Goal: Task Accomplishment & Management: Use online tool/utility

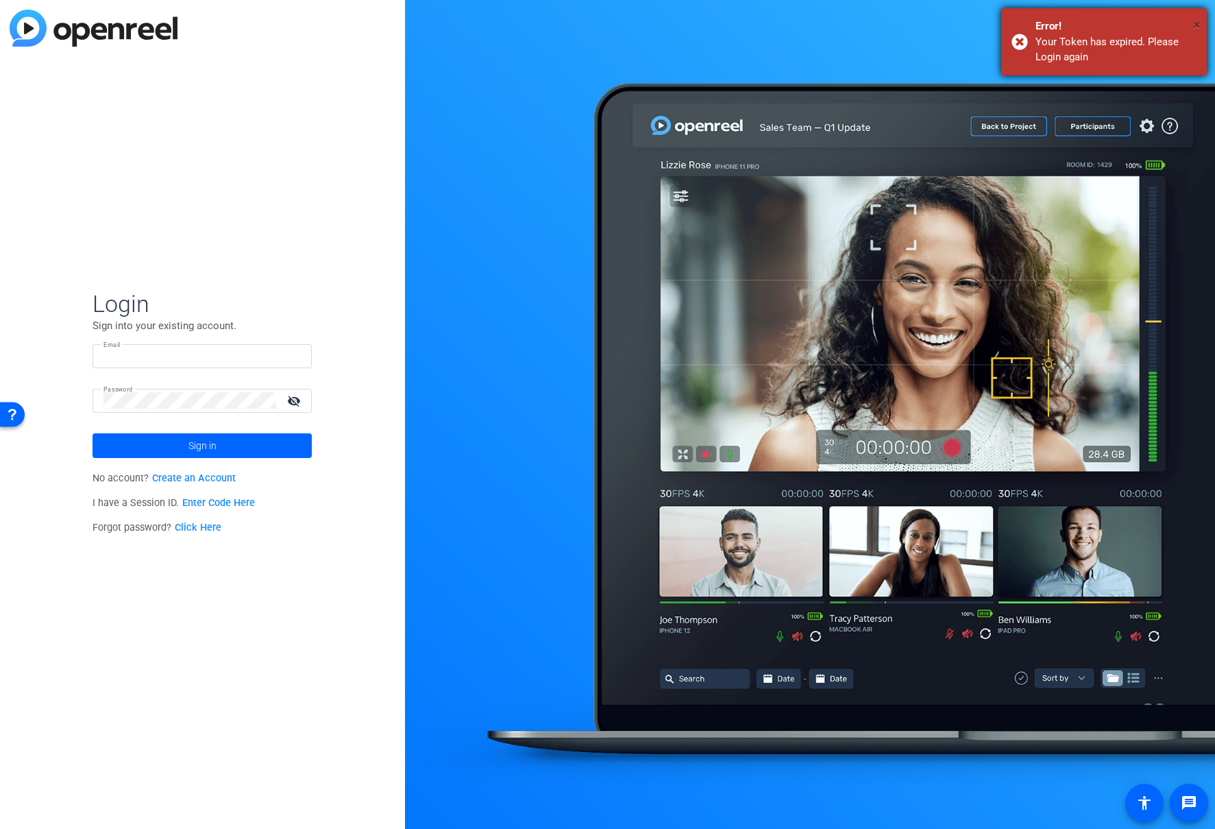
type input "[EMAIL_ADDRESS][DOMAIN_NAME]"
click at [1193, 19] on span "×" at bounding box center [1197, 24] width 8 height 16
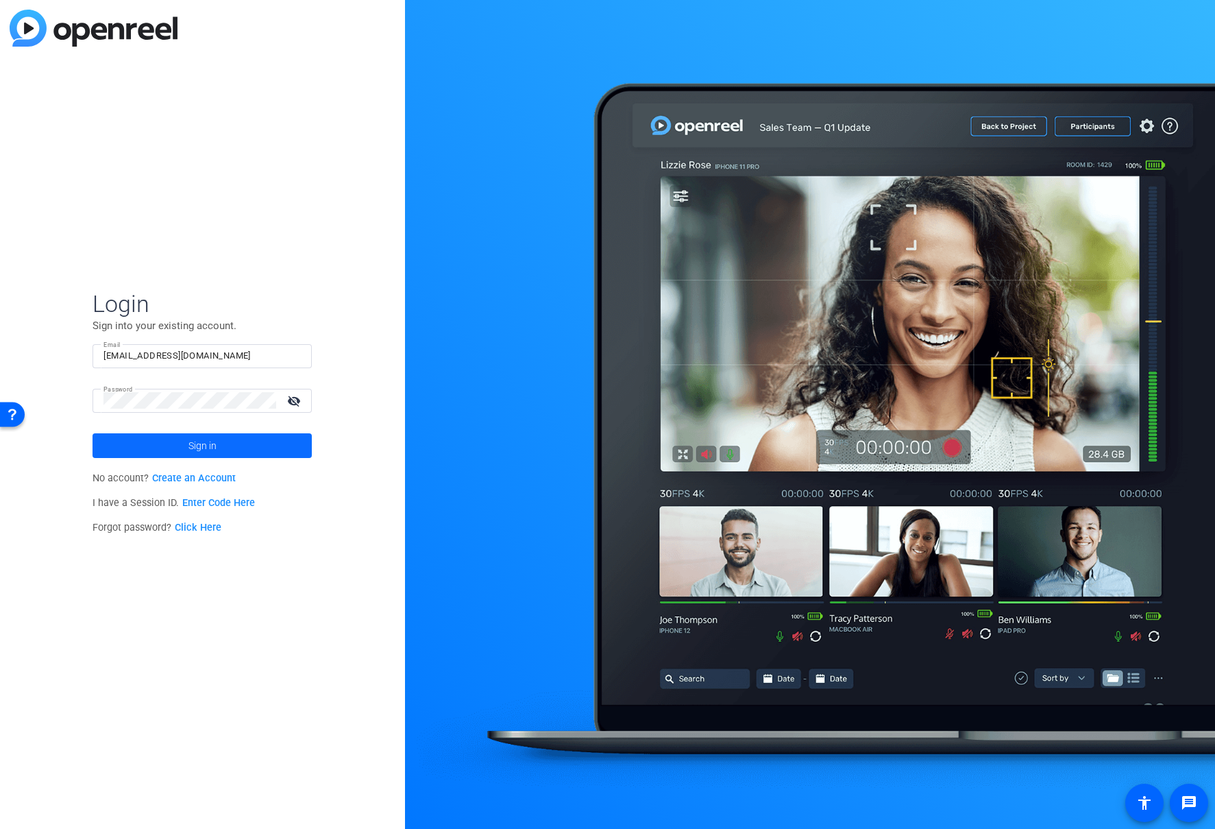
click at [187, 446] on span at bounding box center [202, 445] width 219 height 33
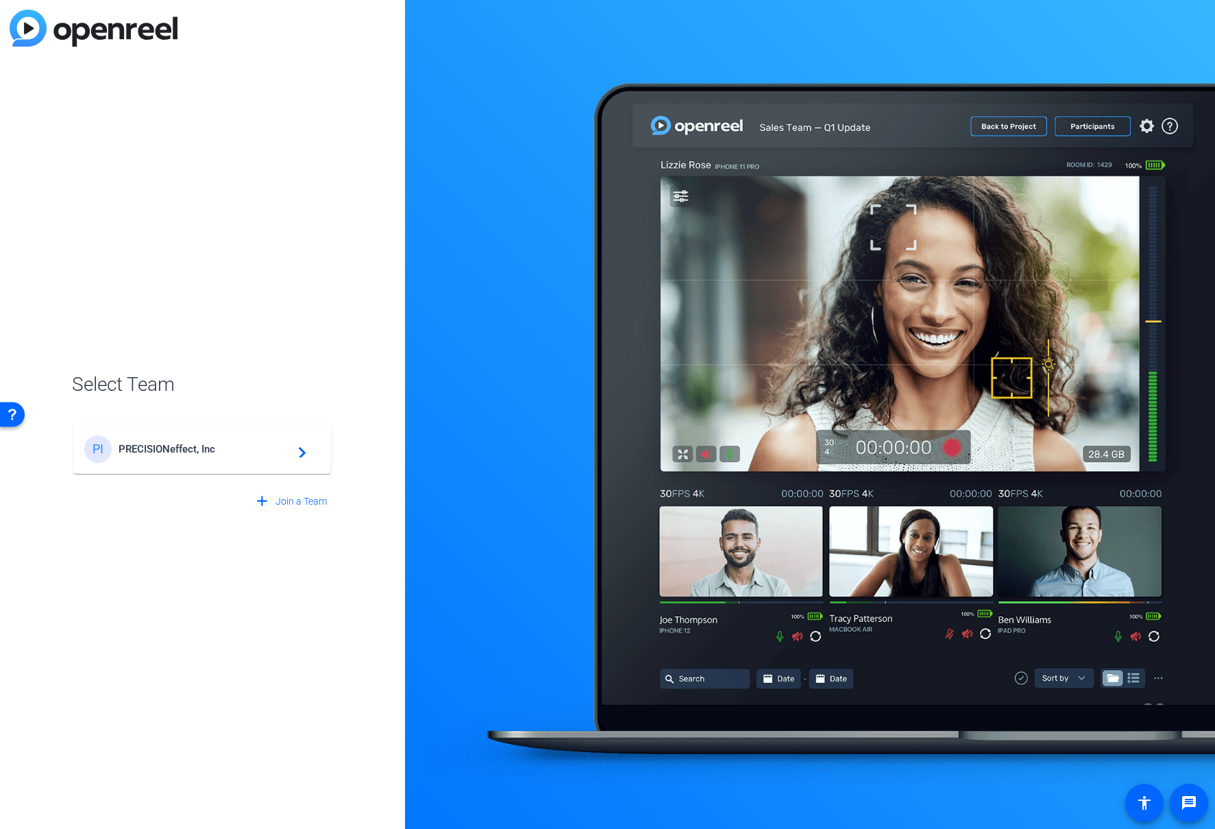
click at [241, 446] on span "PRECISIONeffect, Inc" at bounding box center [204, 449] width 171 height 12
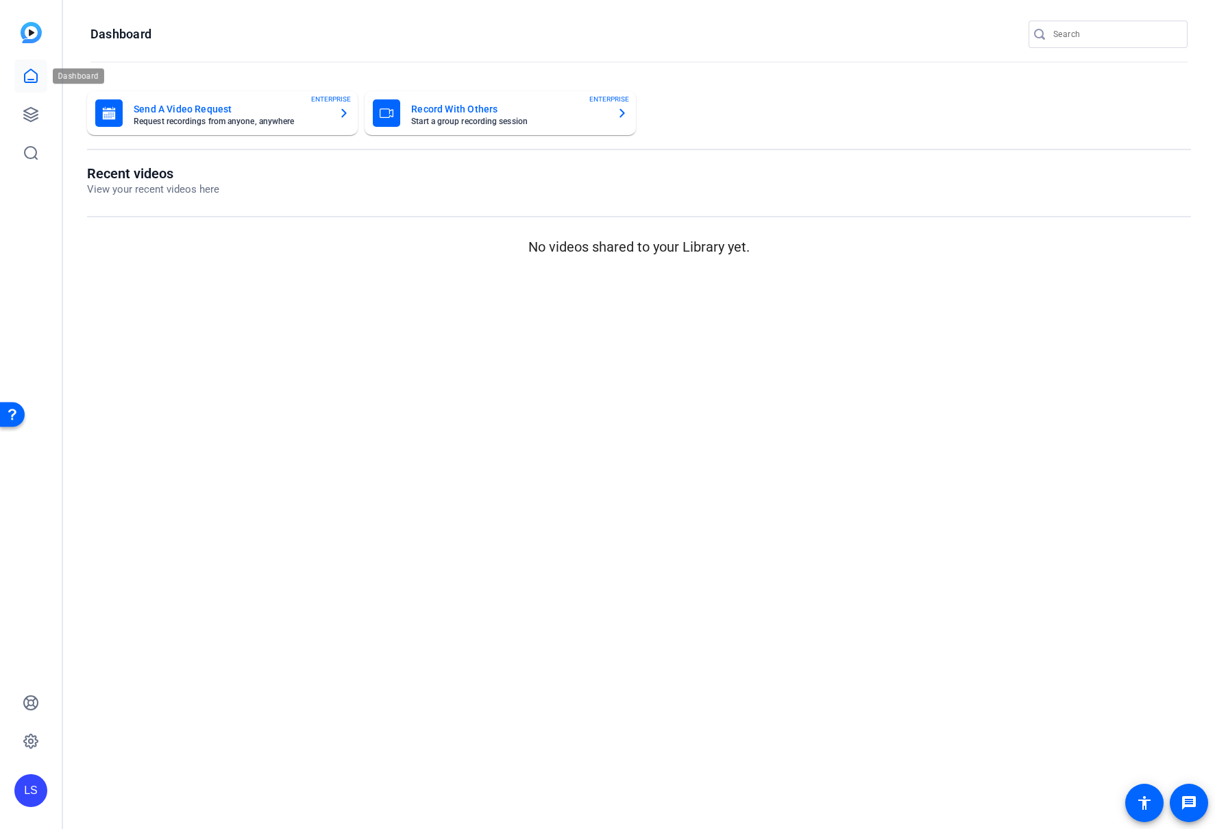
click at [29, 73] on icon at bounding box center [31, 76] width 16 height 16
click at [29, 117] on icon at bounding box center [31, 115] width 14 height 14
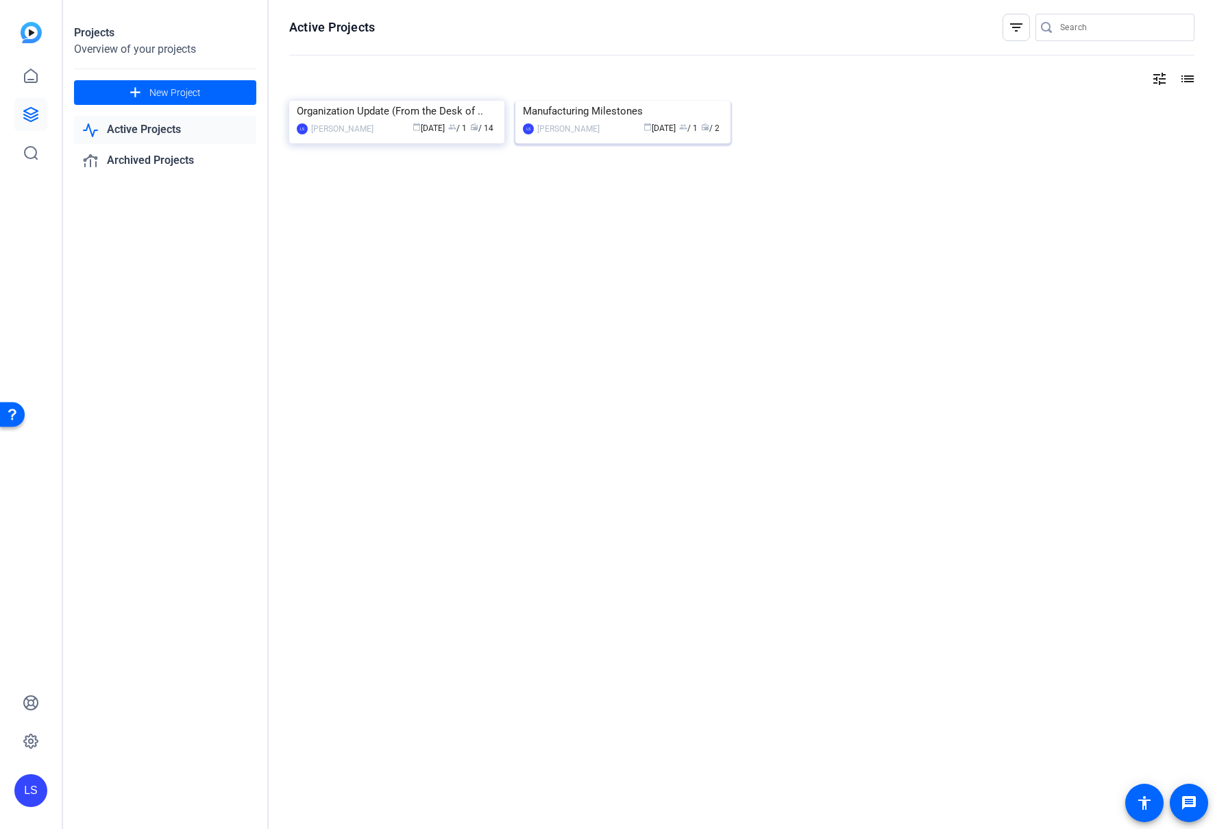
click at [650, 101] on img at bounding box center [622, 101] width 215 height 0
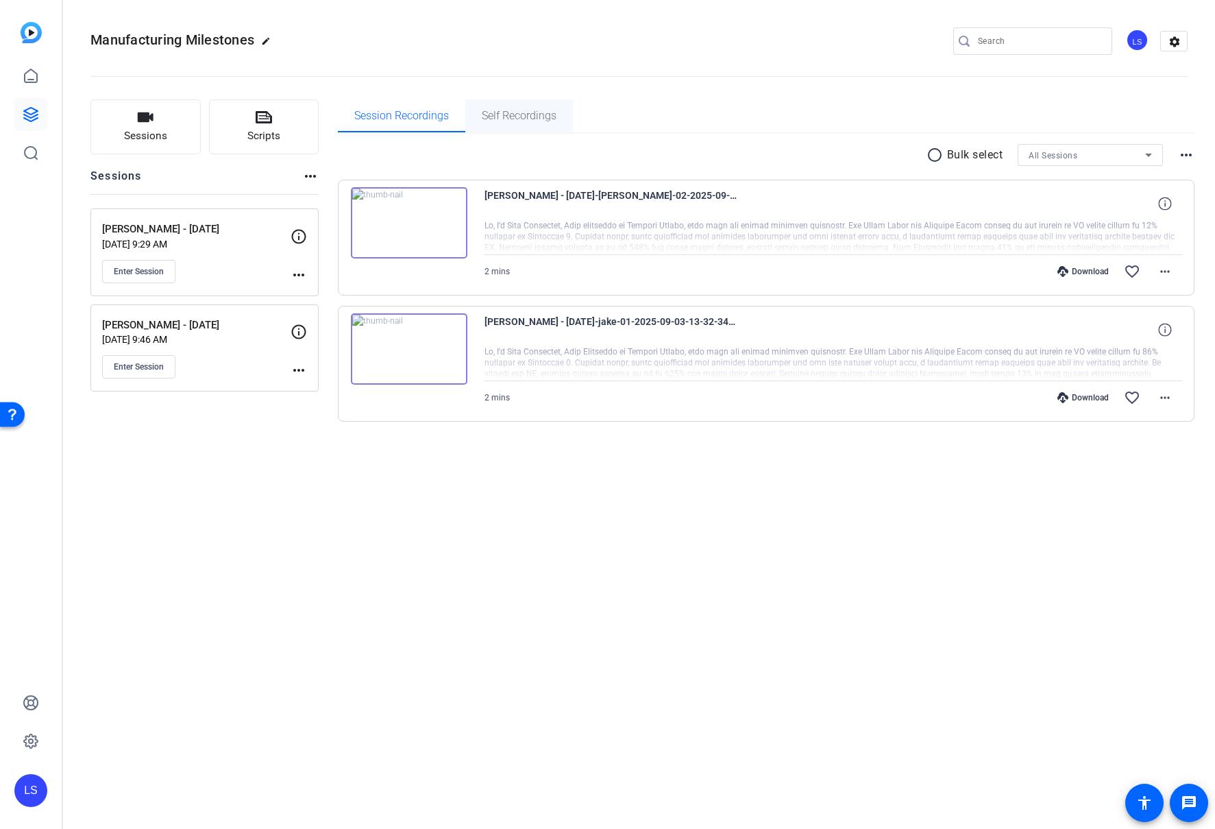
click at [487, 116] on span "Self Recordings" at bounding box center [519, 115] width 75 height 11
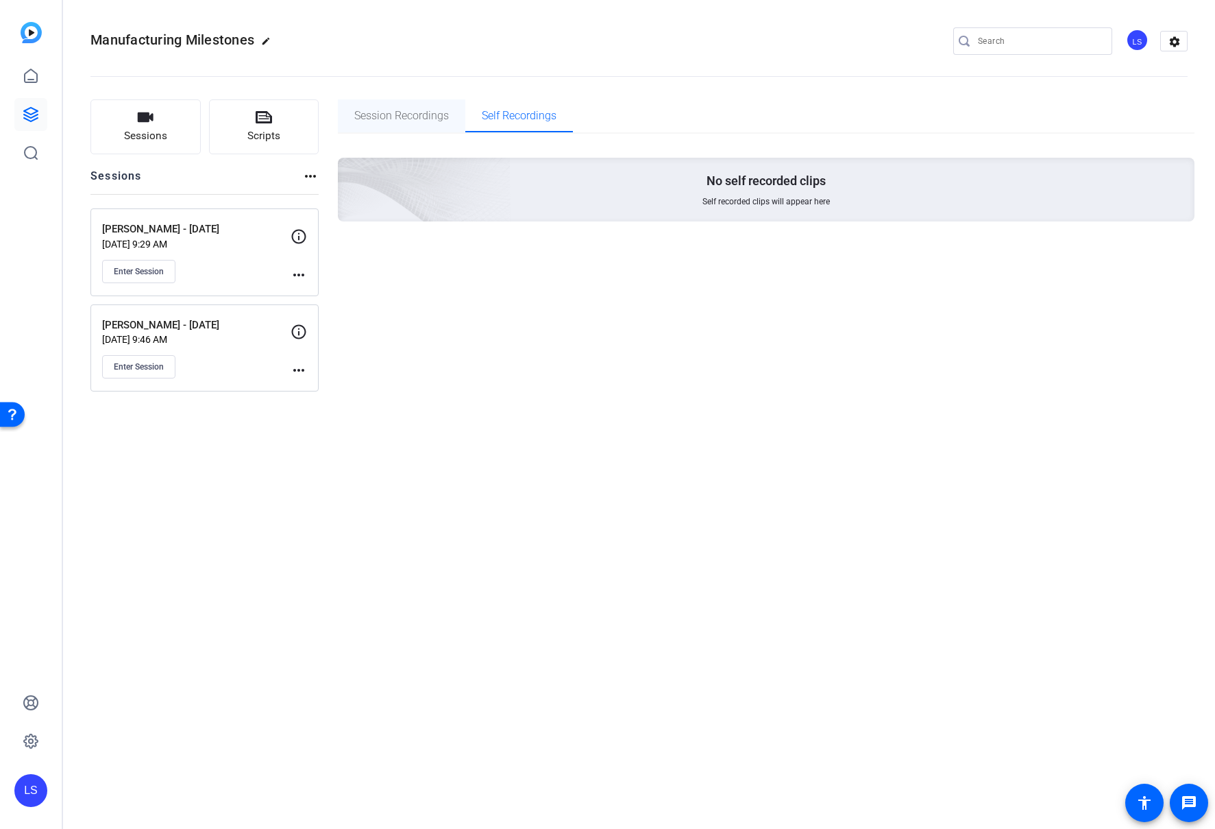
click at [418, 117] on span "Session Recordings" at bounding box center [401, 115] width 95 height 11
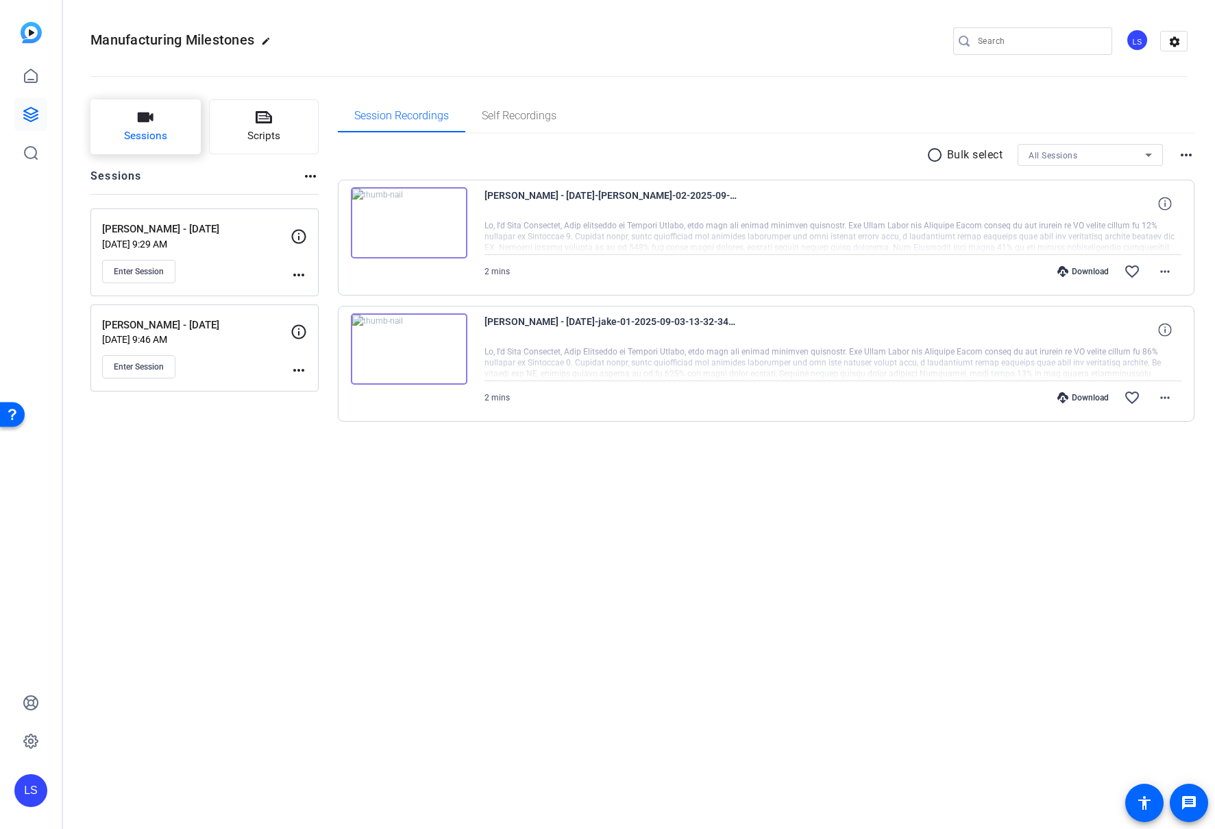
click at [180, 129] on button "Sessions" at bounding box center [145, 126] width 110 height 55
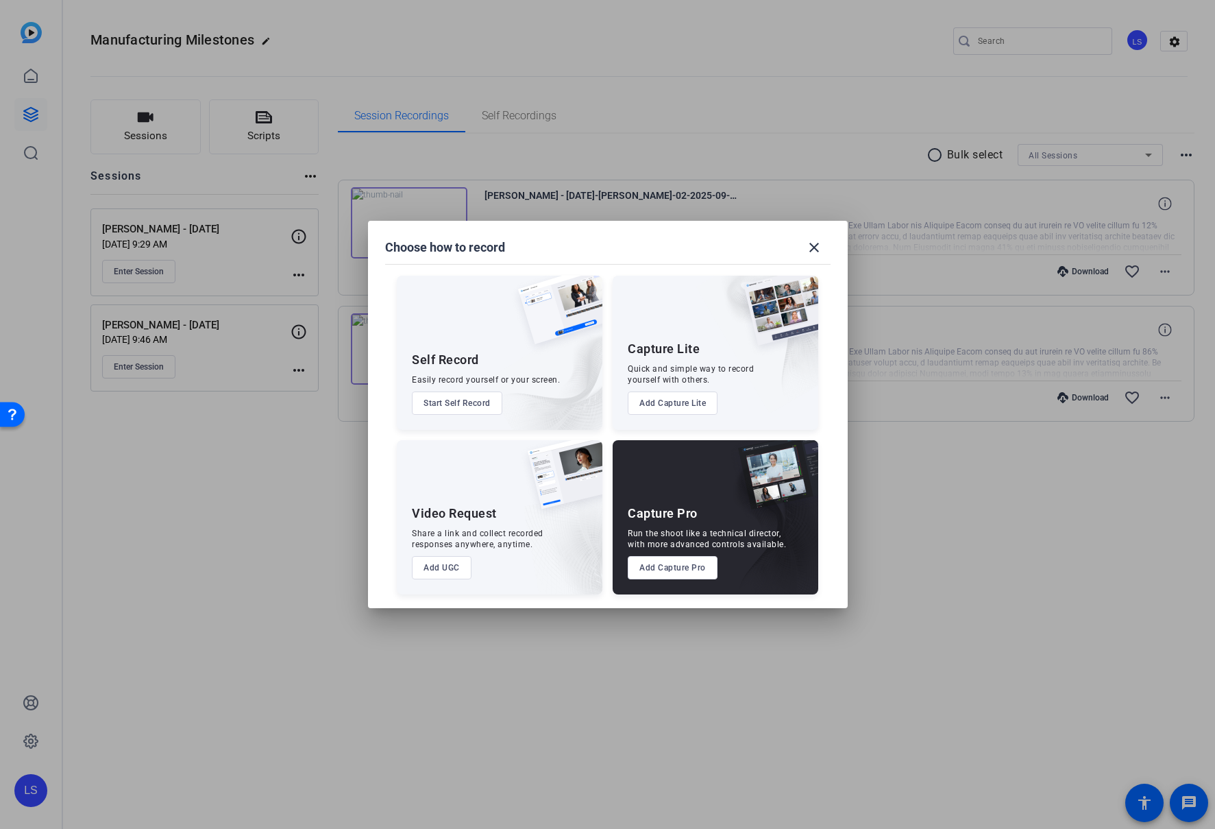
click at [665, 570] on button "Add Capture Pro" at bounding box center [673, 567] width 90 height 23
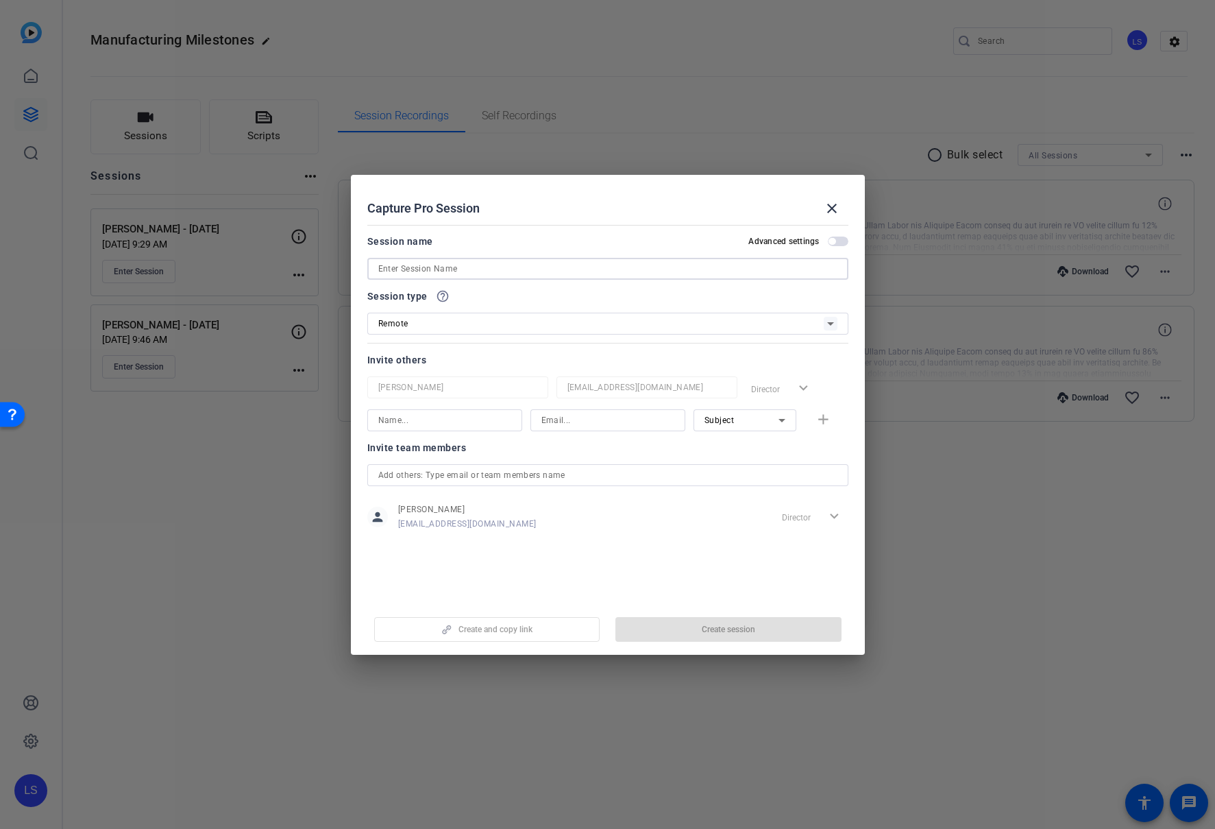
click at [465, 270] on input at bounding box center [607, 268] width 459 height 16
type input "[PERSON_NAME] - [DATE]"
click at [480, 421] on input at bounding box center [444, 420] width 133 height 16
type input "[PERSON_NAME]"
click at [557, 422] on input at bounding box center [607, 420] width 133 height 16
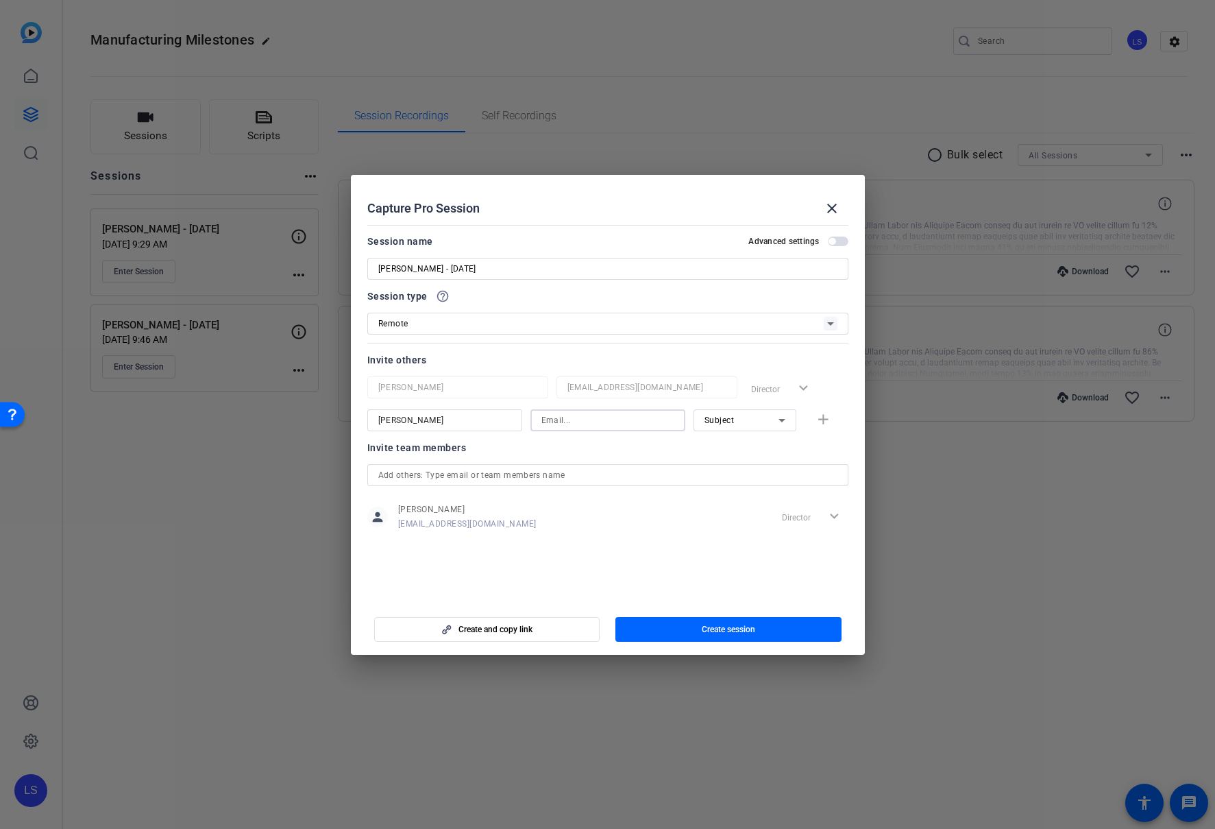
paste input "[EMAIL_ADDRESS][DOMAIN_NAME]"
type input "[EMAIL_ADDRESS][DOMAIN_NAME]"
click at [822, 416] on mat-icon "add" at bounding box center [823, 419] width 17 height 17
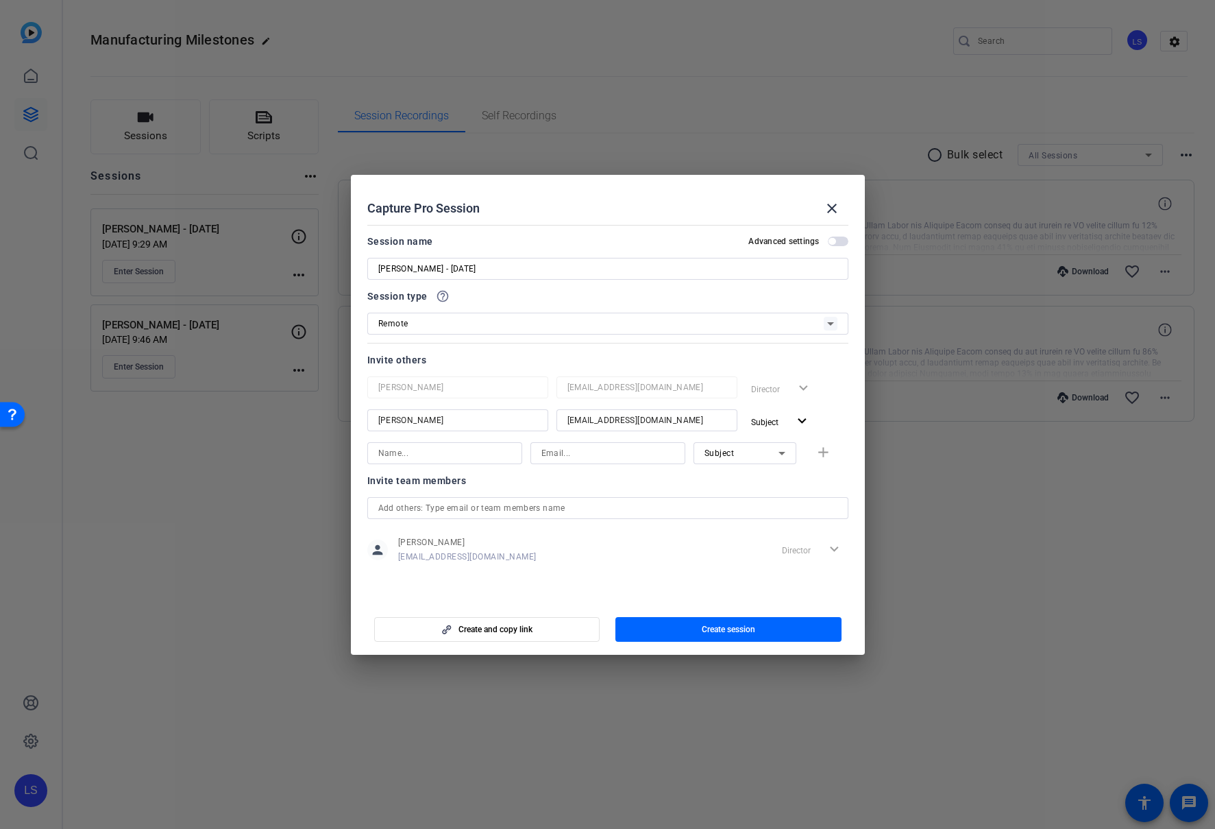
click at [431, 450] on input at bounding box center [444, 453] width 133 height 16
type input "[PERSON_NAME] [PERSON_NAME]"
click at [601, 457] on input at bounding box center [607, 453] width 133 height 16
paste input "[EMAIL_ADDRESS][DOMAIN_NAME]"
type input "[EMAIL_ADDRESS][DOMAIN_NAME]"
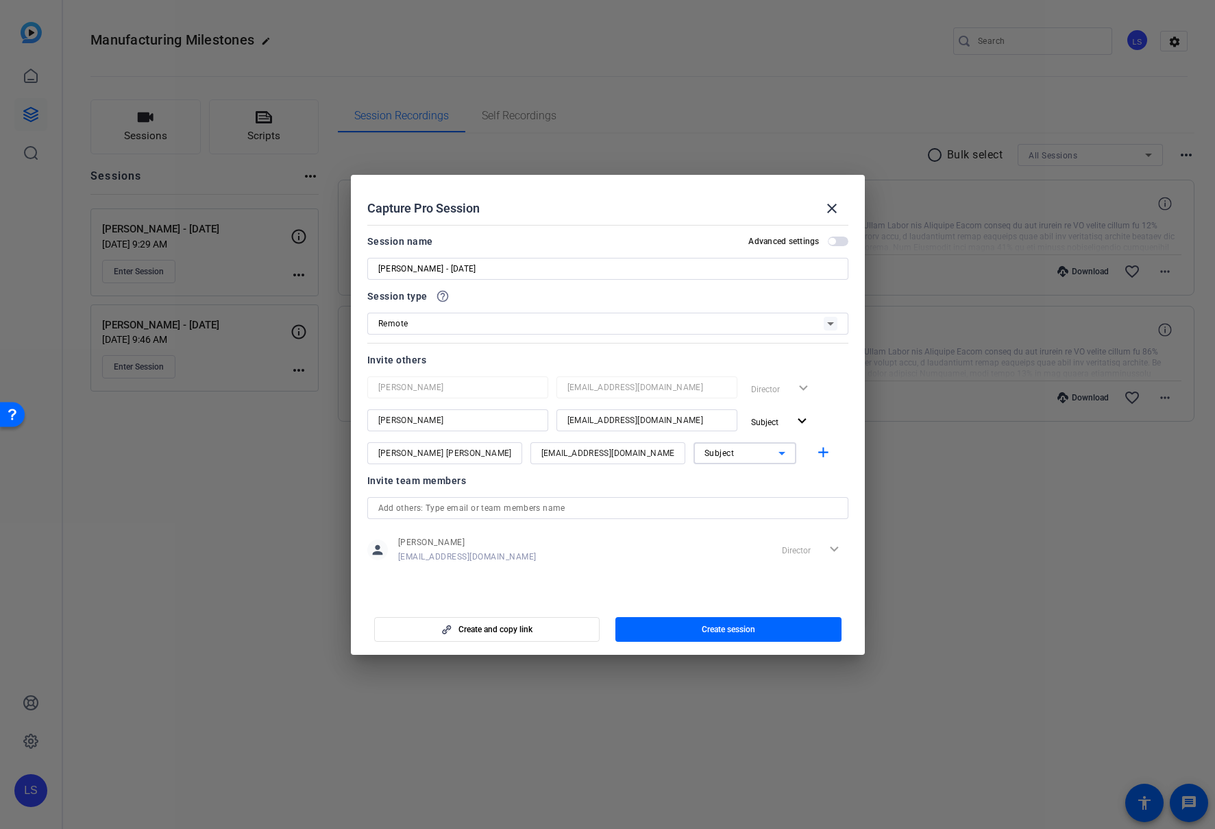
click at [782, 448] on icon at bounding box center [782, 453] width 16 height 16
click at [753, 495] on mat-option "Watcher" at bounding box center [745, 502] width 103 height 22
click at [820, 451] on mat-icon "add" at bounding box center [823, 452] width 17 height 17
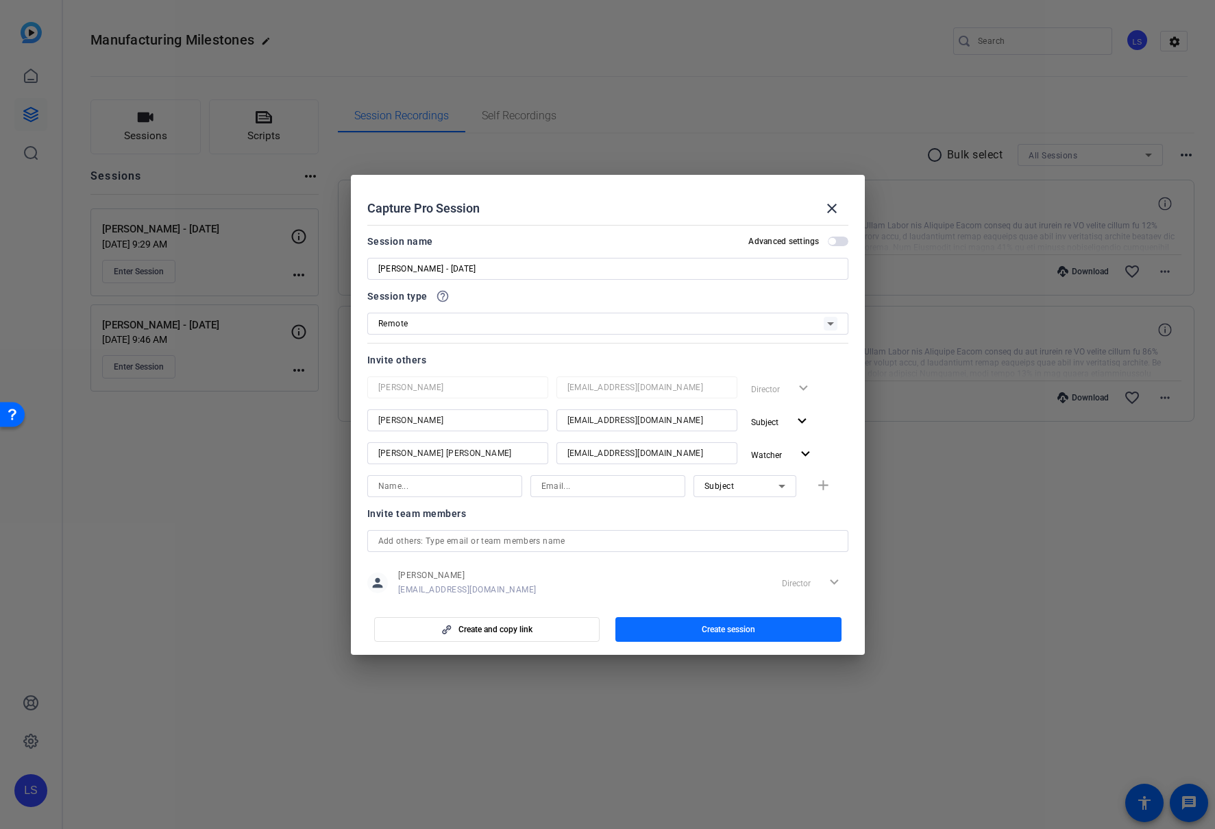
click at [711, 622] on span "button" at bounding box center [728, 629] width 226 height 33
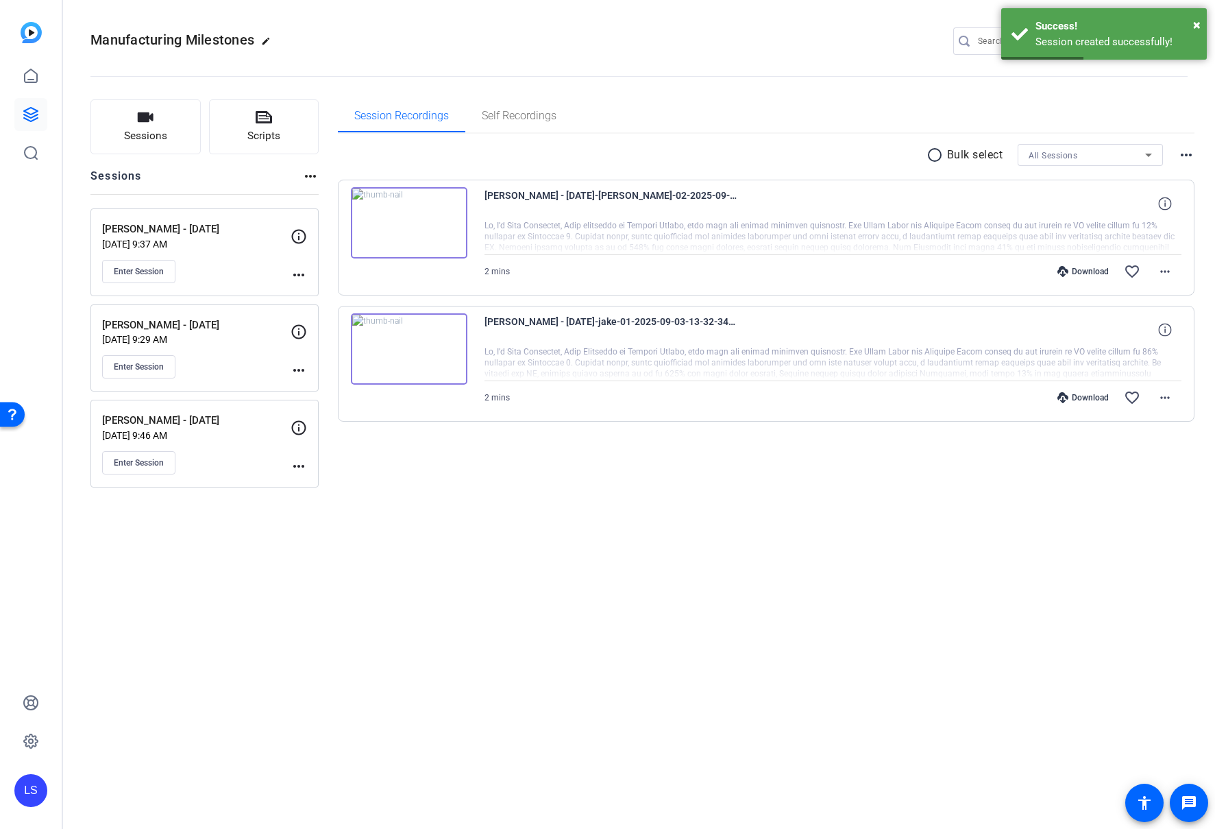
click at [302, 268] on mat-icon "more_horiz" at bounding box center [299, 275] width 16 height 16
click at [310, 289] on span "Edit Session" at bounding box center [333, 295] width 62 height 16
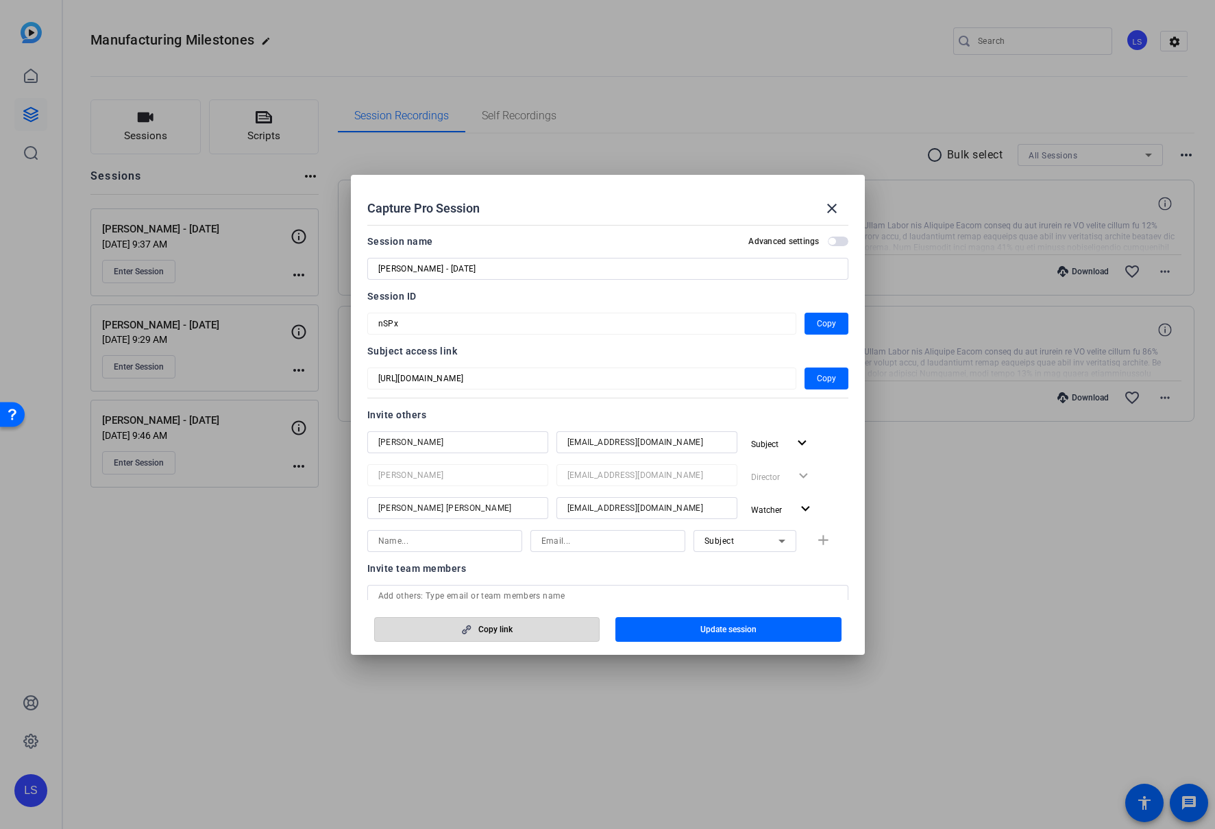
click at [497, 629] on span "Copy link" at bounding box center [495, 629] width 34 height 11
click at [359, 320] on mat-dialog-content "Session name Advanced settings [PERSON_NAME] - [DATE] Session ID nSPx Copy Subj…" at bounding box center [608, 409] width 514 height 380
click at [830, 208] on mat-icon "close" at bounding box center [832, 208] width 16 height 16
